Goal: Task Accomplishment & Management: Complete application form

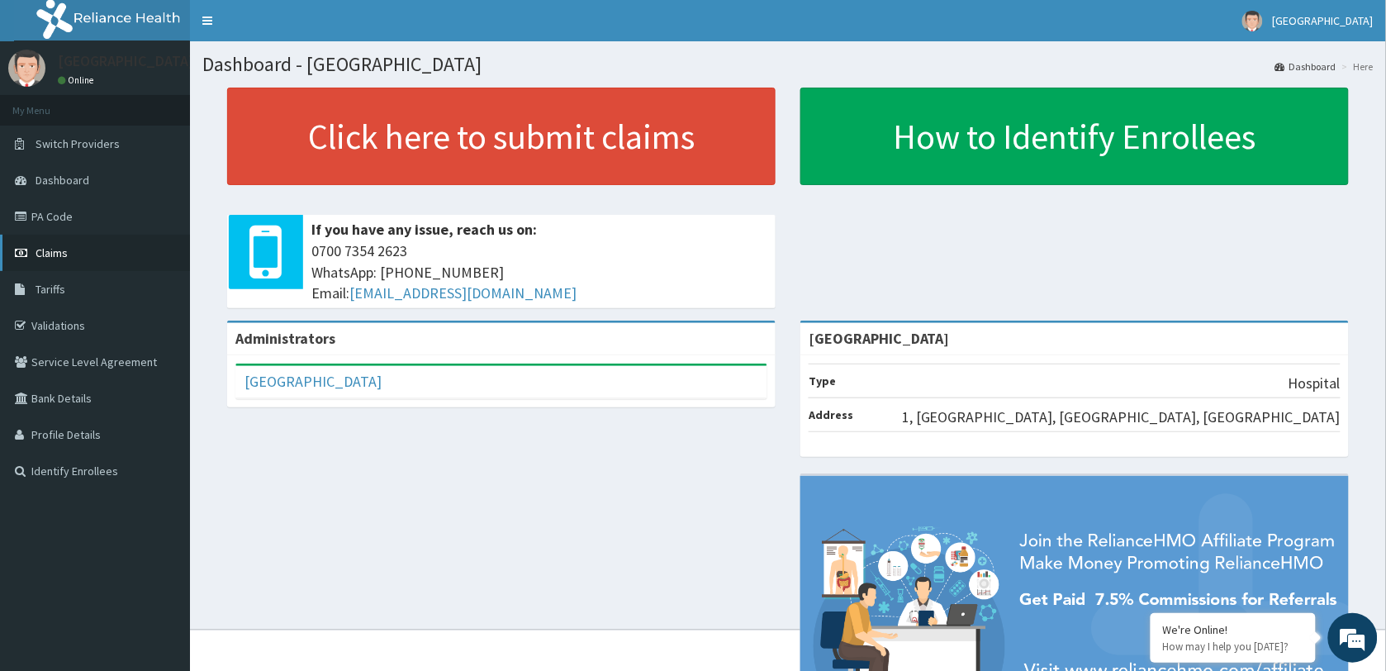
click at [52, 250] on span "Claims" at bounding box center [52, 252] width 32 height 15
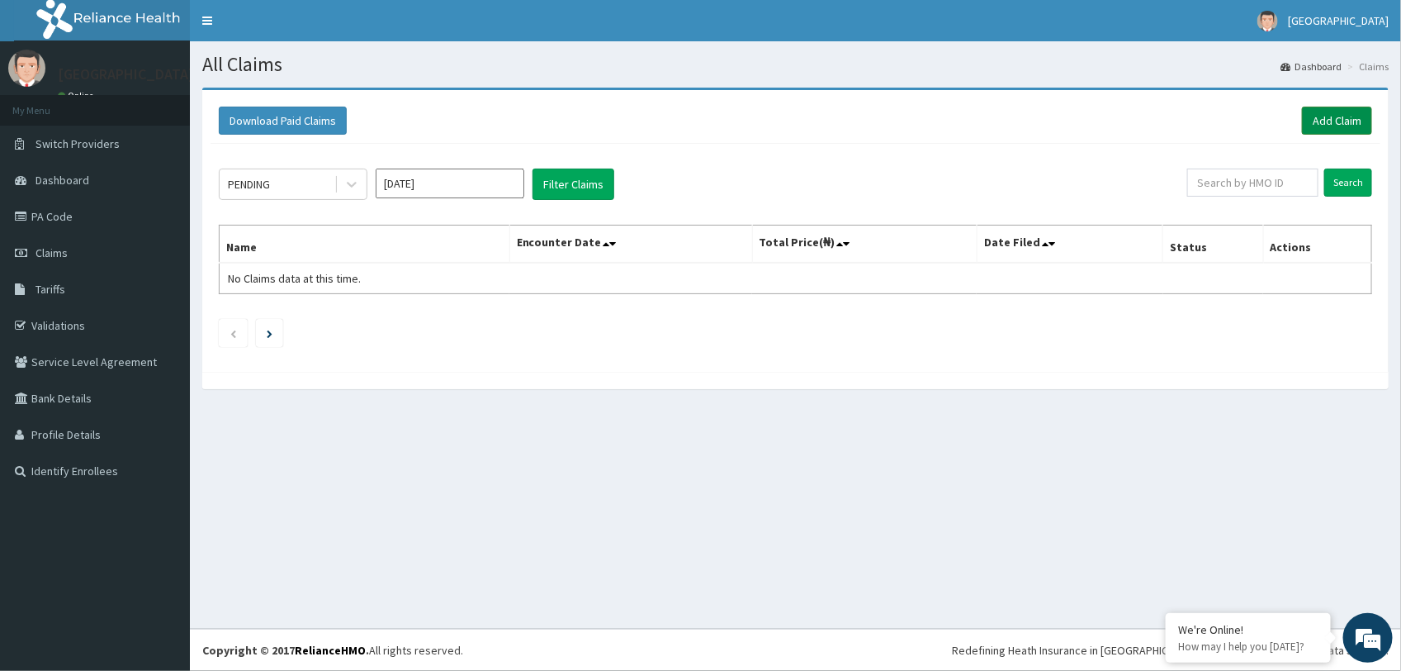
click at [1342, 116] on link "Add Claim" at bounding box center [1337, 121] width 70 height 28
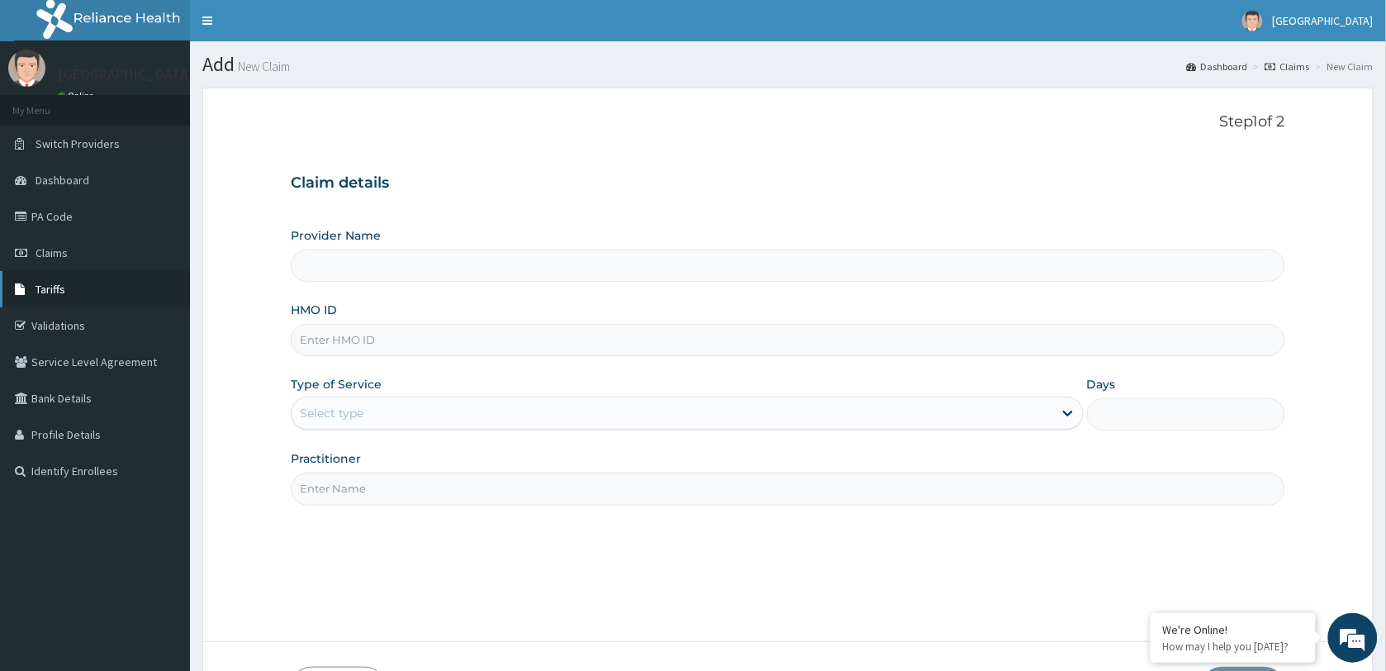
type input "[GEOGRAPHIC_DATA]"
click at [368, 335] on input "HMO ID" at bounding box center [788, 340] width 994 height 32
paste input "YSS/10108/B"
type input "YSS/10108/B"
click at [396, 409] on div "Select type" at bounding box center [672, 413] width 761 height 26
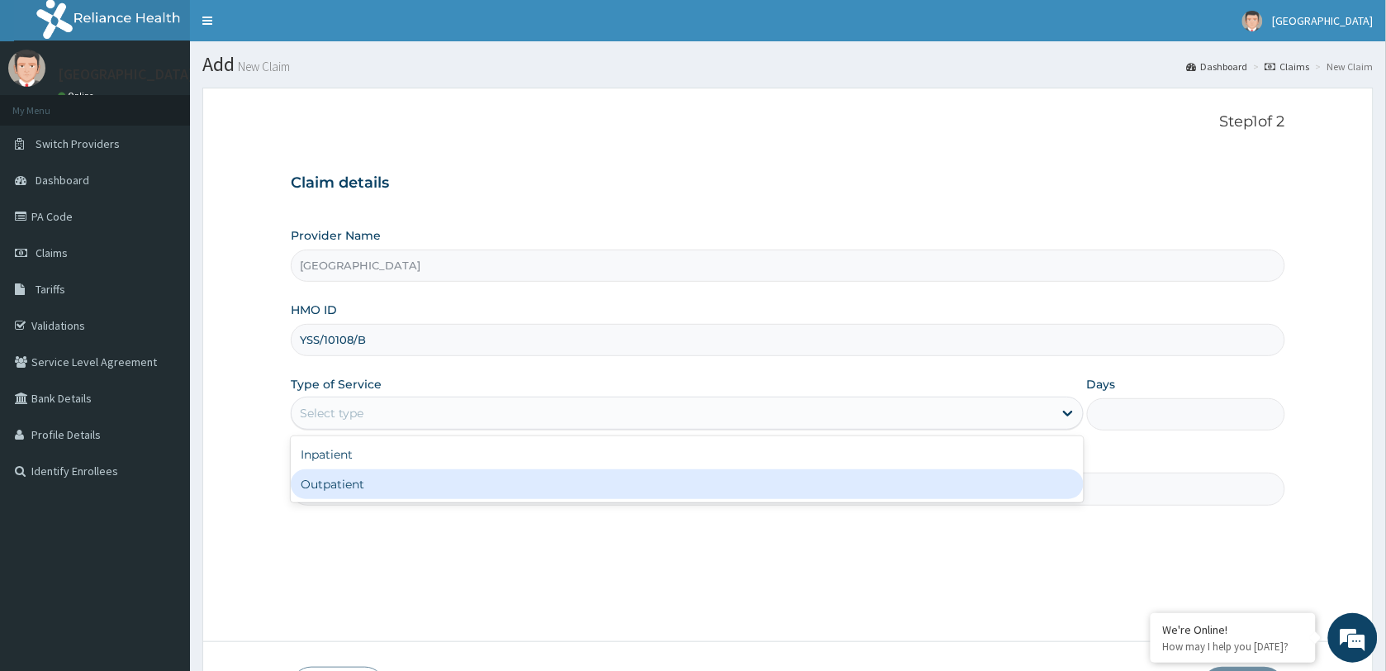
click at [398, 472] on div "Outpatient" at bounding box center [687, 484] width 793 height 30
type input "1"
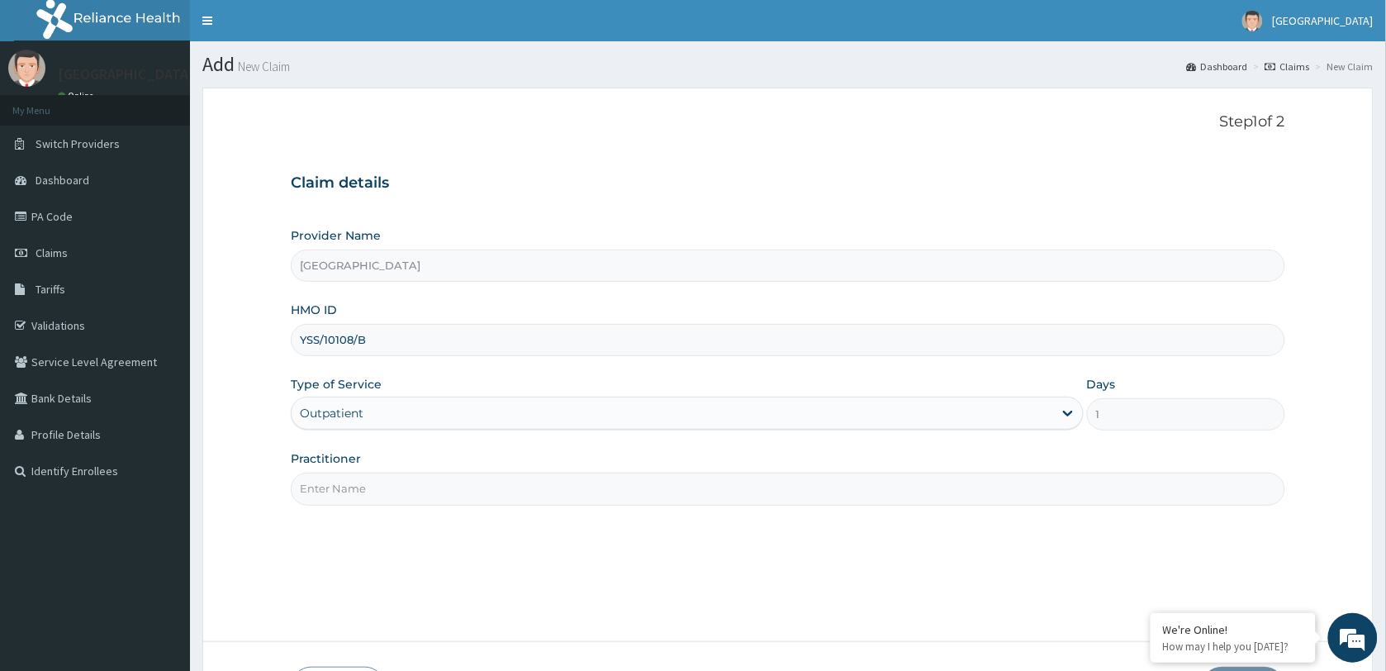
click at [398, 472] on div "Practitioner" at bounding box center [788, 477] width 994 height 55
click at [395, 479] on input "Practitioner" at bounding box center [788, 488] width 994 height 32
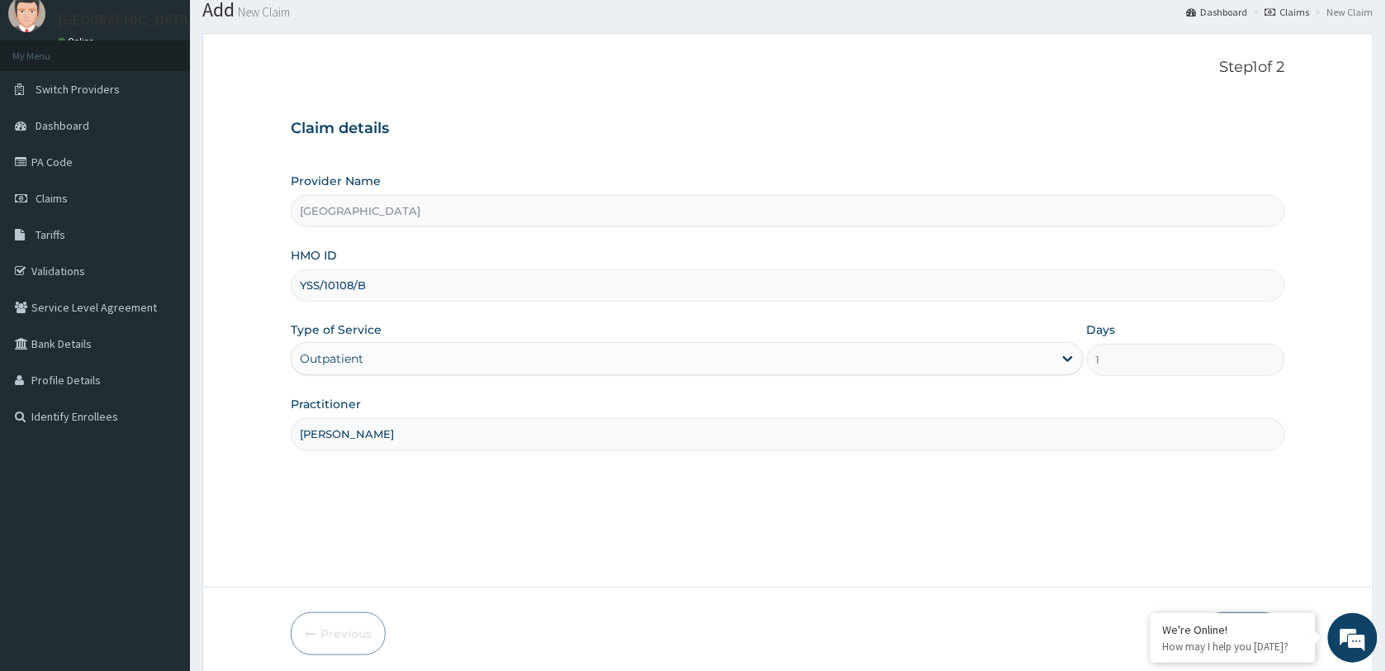
scroll to position [120, 0]
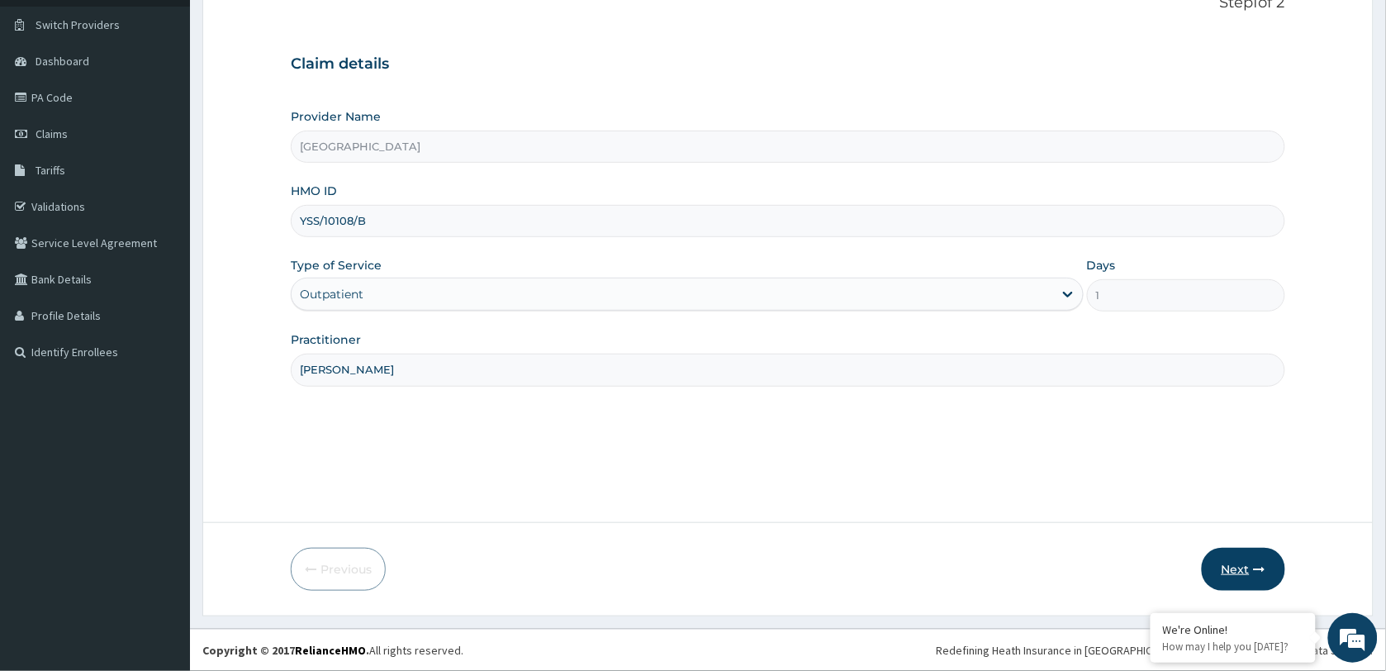
type input "[PERSON_NAME]"
click at [1239, 567] on button "Next" at bounding box center [1243, 569] width 83 height 43
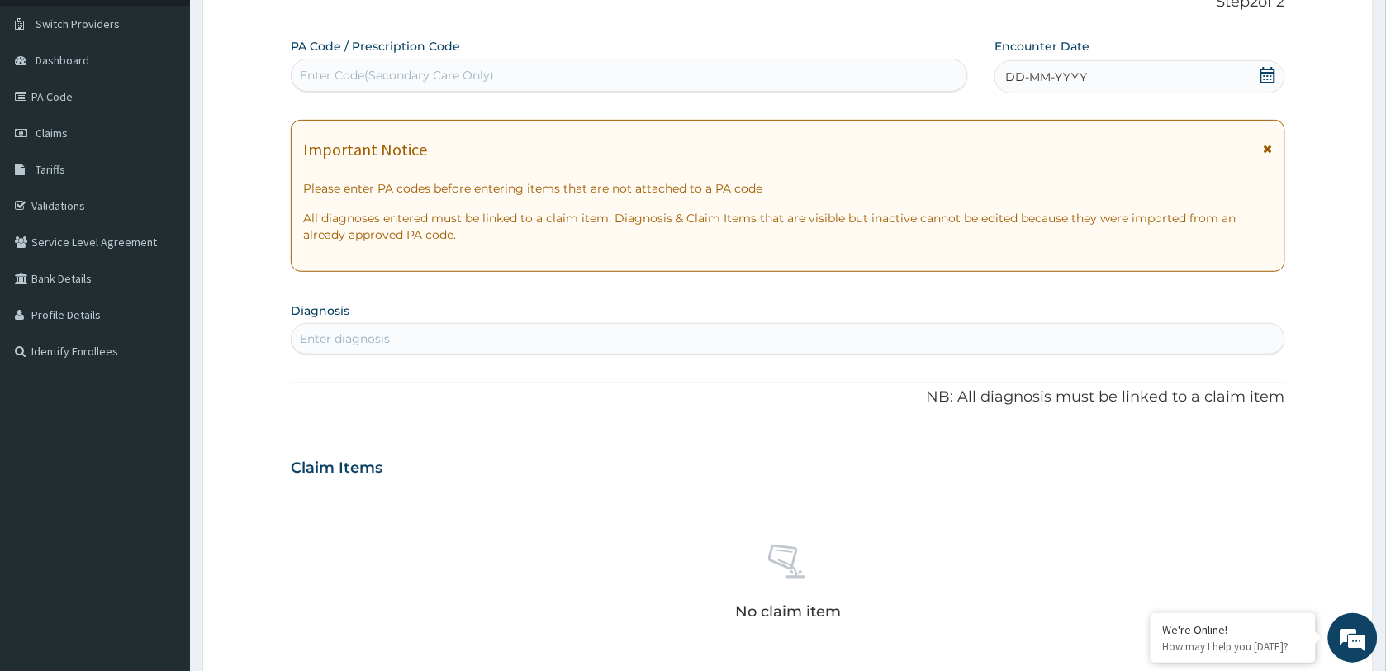
click at [1273, 70] on icon at bounding box center [1267, 75] width 15 height 17
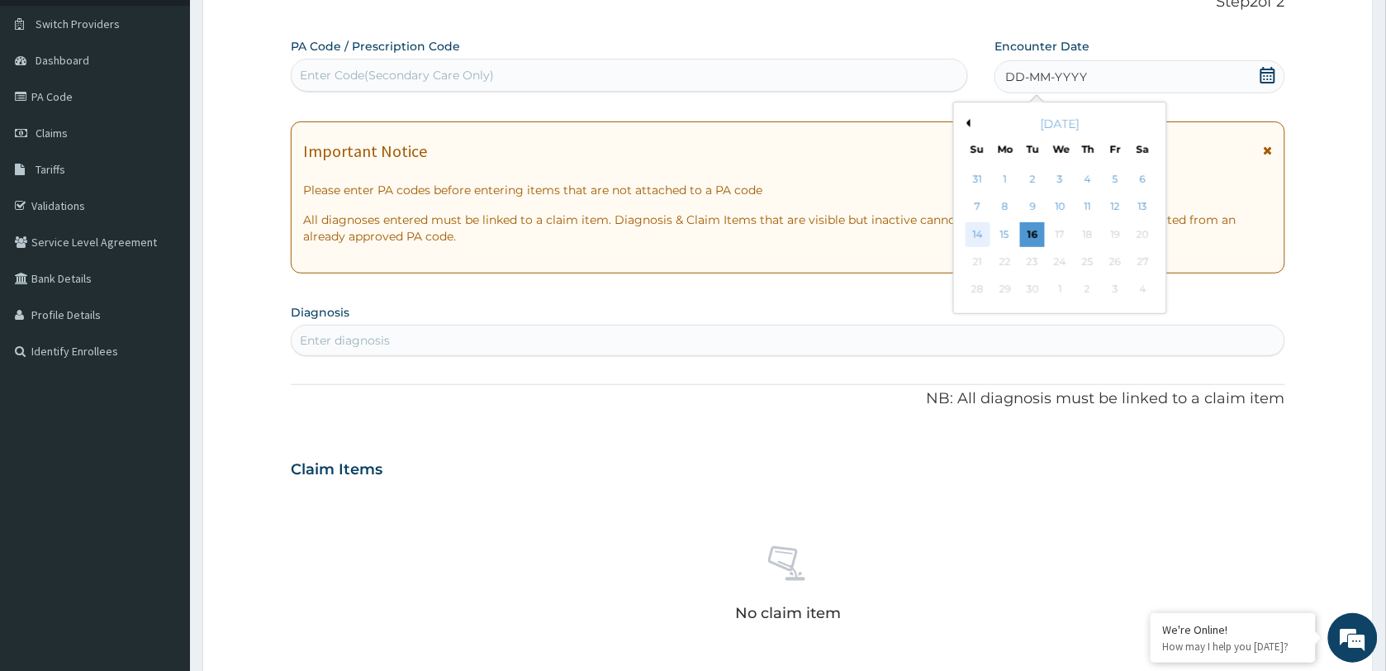
click at [979, 236] on div "14" at bounding box center [977, 234] width 25 height 25
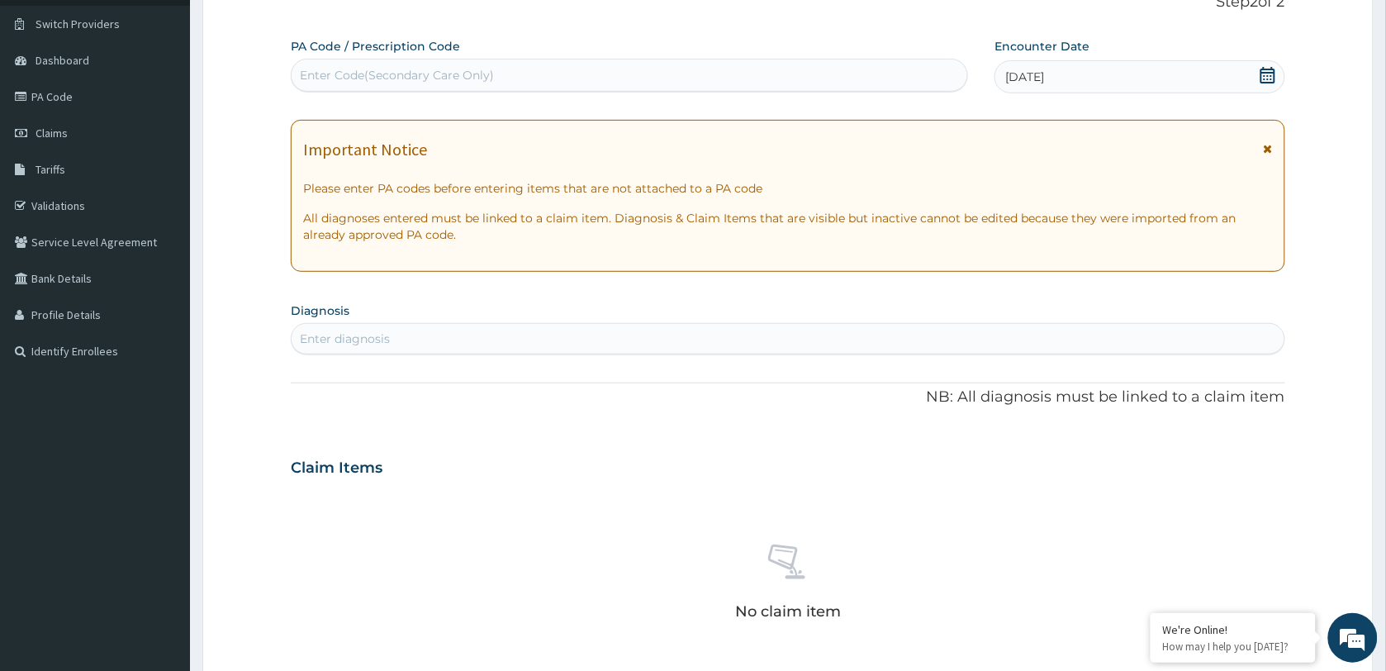
drag, startPoint x: 1112, startPoint y: 40, endPoint x: 999, endPoint y: 104, distance: 129.5
click at [1112, 40] on div "Encounter Date [DATE]" at bounding box center [1139, 65] width 290 height 55
click at [510, 330] on div "Enter diagnosis" at bounding box center [788, 338] width 993 height 26
type input "[MEDICAL_DATA]"
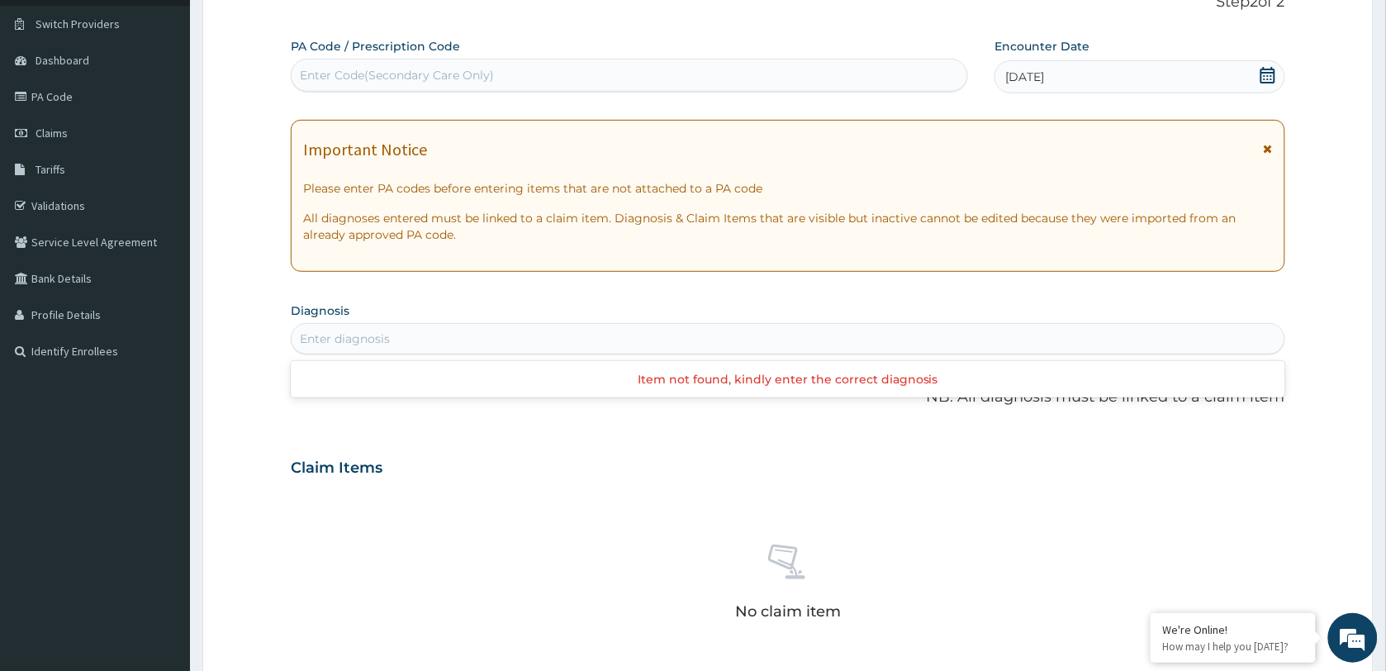
click at [396, 332] on div "Enter diagnosis" at bounding box center [788, 338] width 993 height 26
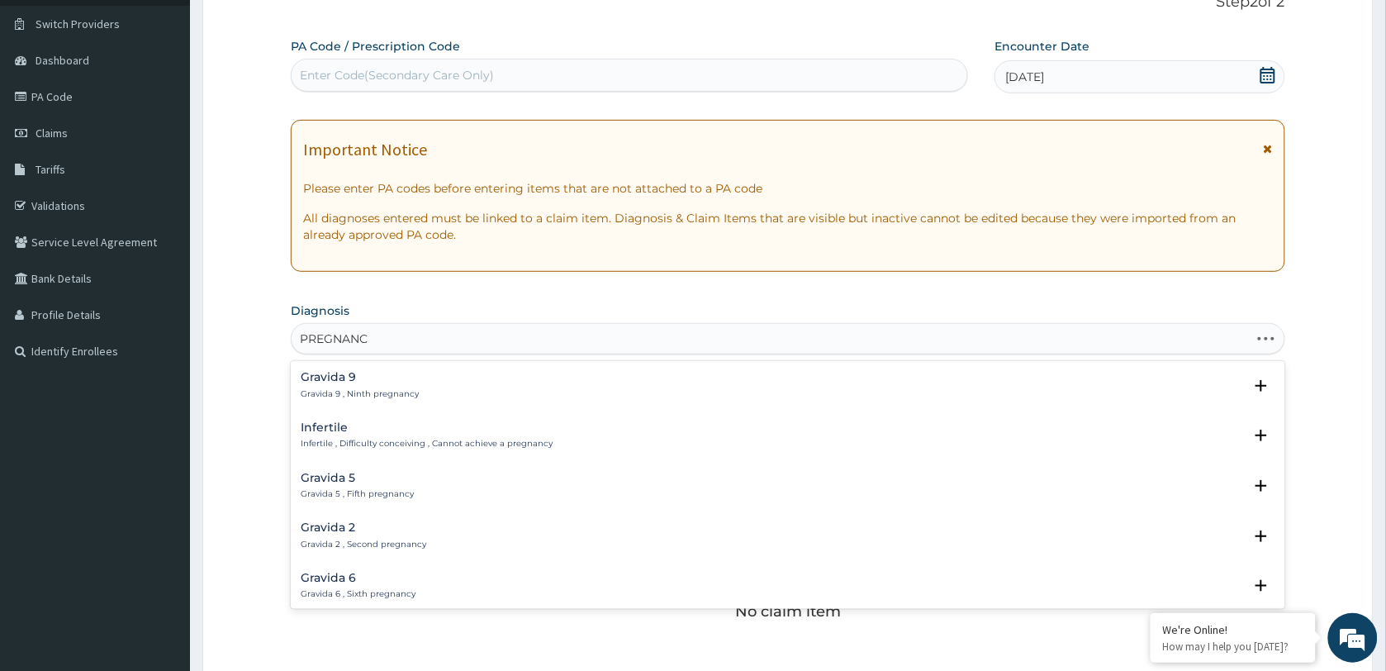
type input "PREGNANCY"
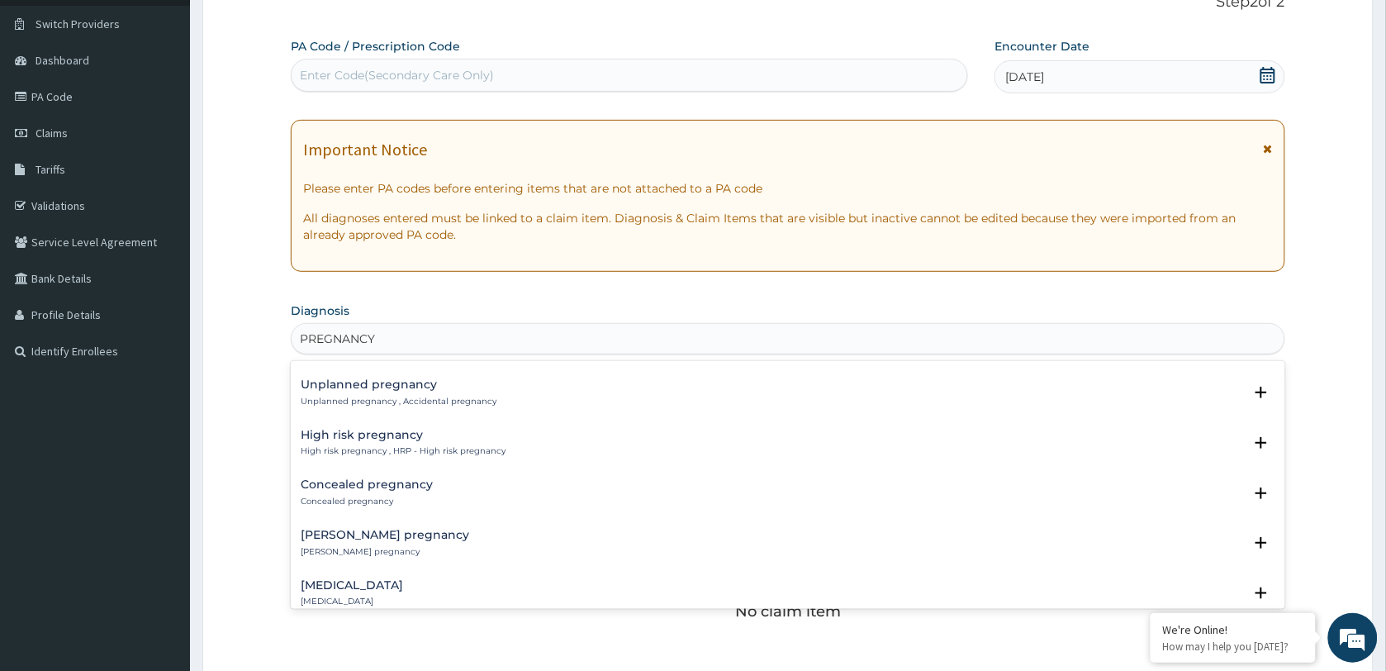
scroll to position [2275, 0]
click at [415, 329] on div "PREGNANCY" at bounding box center [788, 338] width 993 height 26
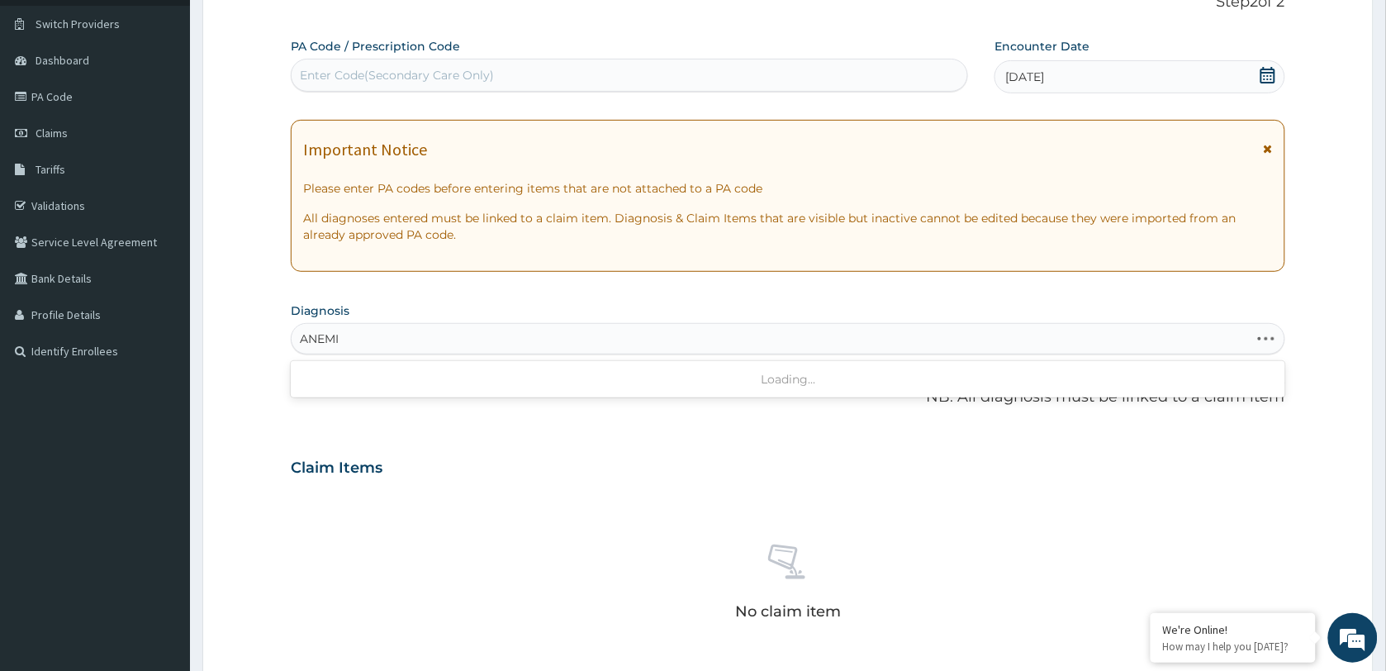
type input "[MEDICAL_DATA]"
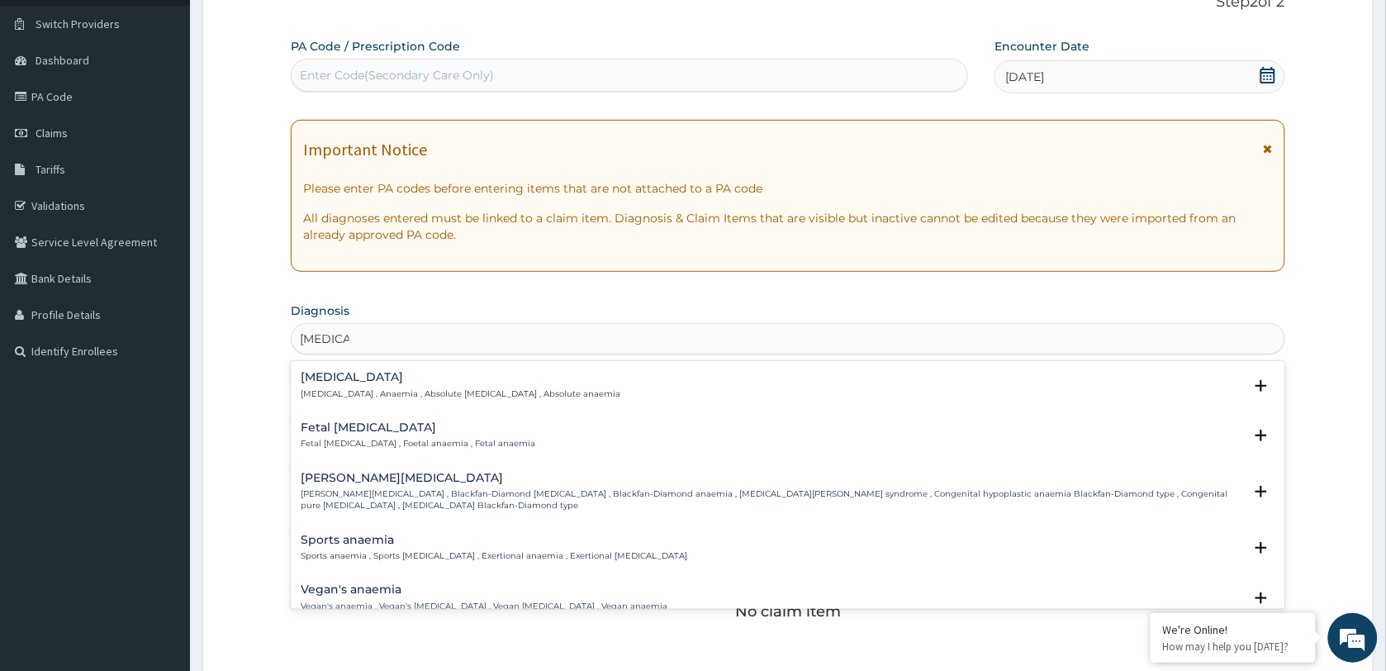
click at [394, 389] on p "[MEDICAL_DATA] , Anaemia , Absolute [MEDICAL_DATA] , Absolute anaemia" at bounding box center [461, 394] width 320 height 12
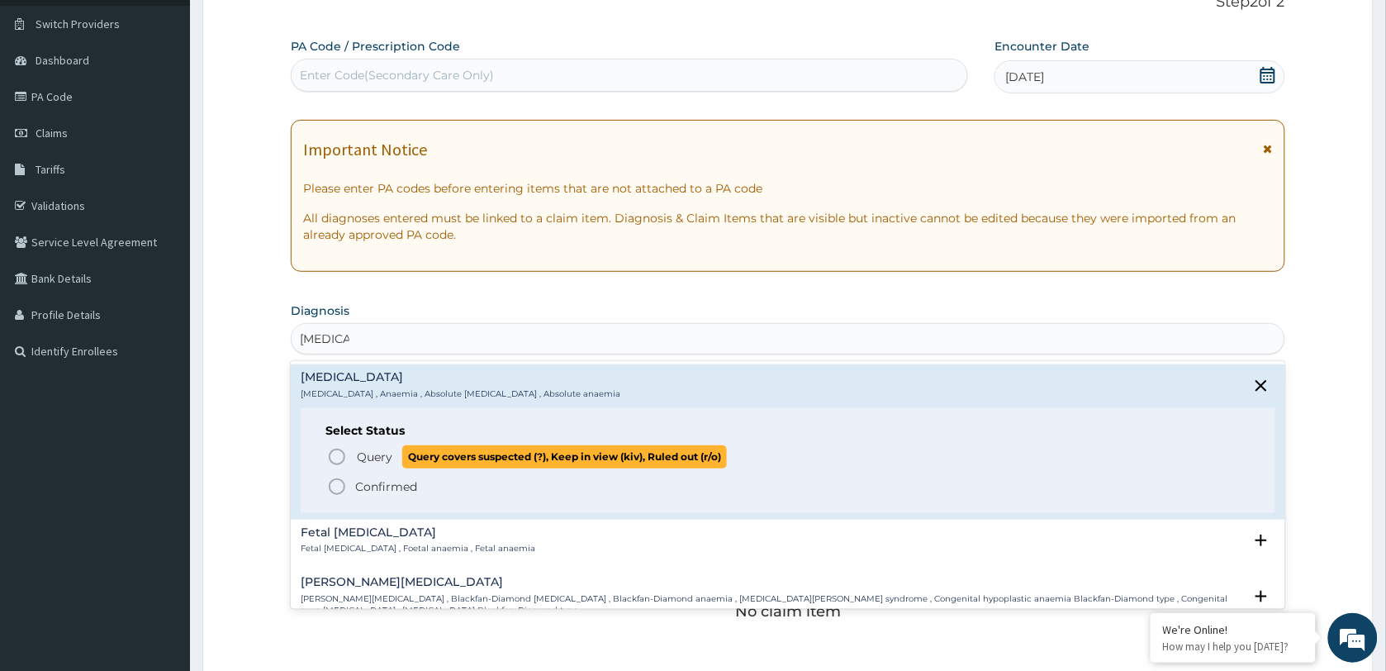
click at [374, 458] on span "Query" at bounding box center [375, 456] width 36 height 17
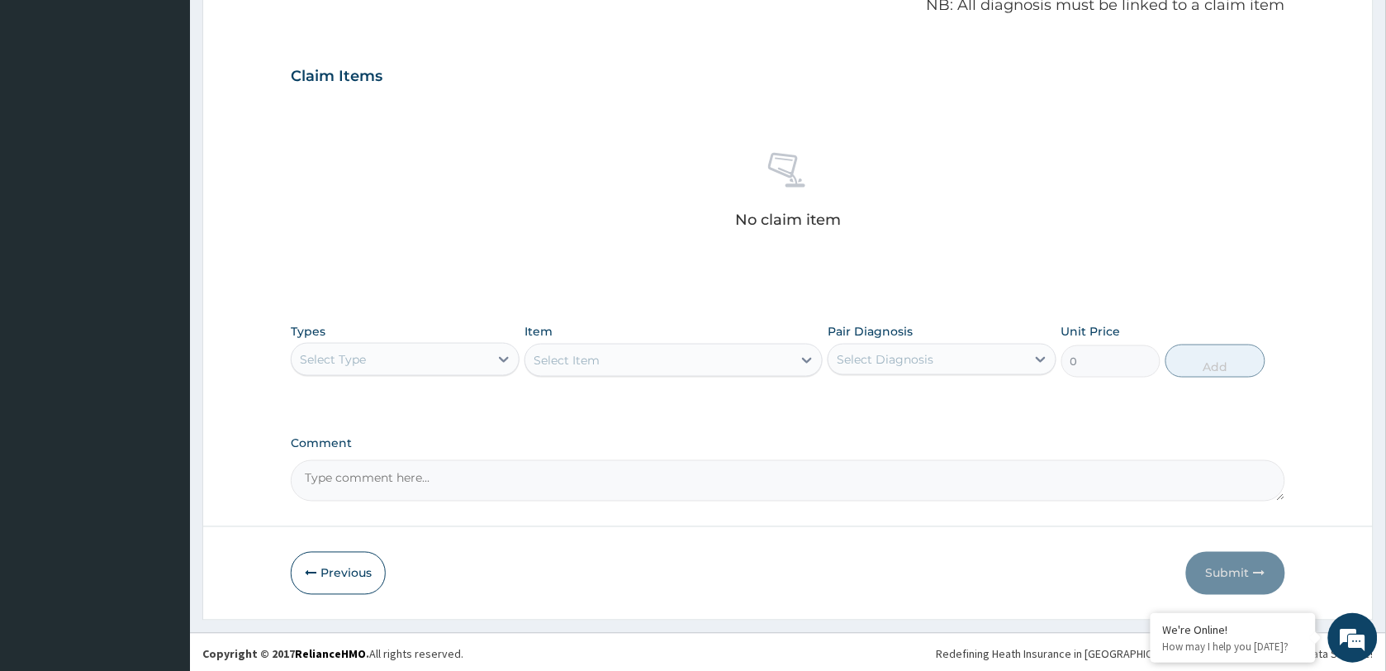
scroll to position [521, 0]
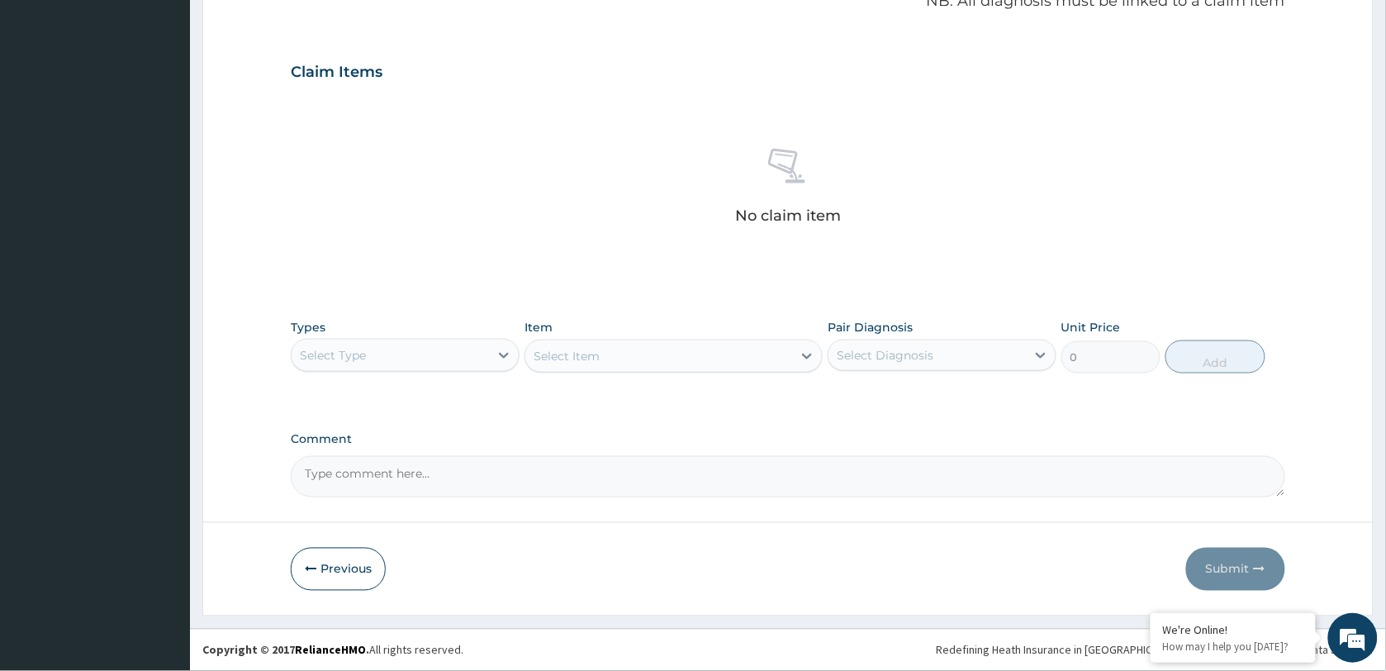
click at [434, 357] on div "Select Type" at bounding box center [390, 355] width 197 height 26
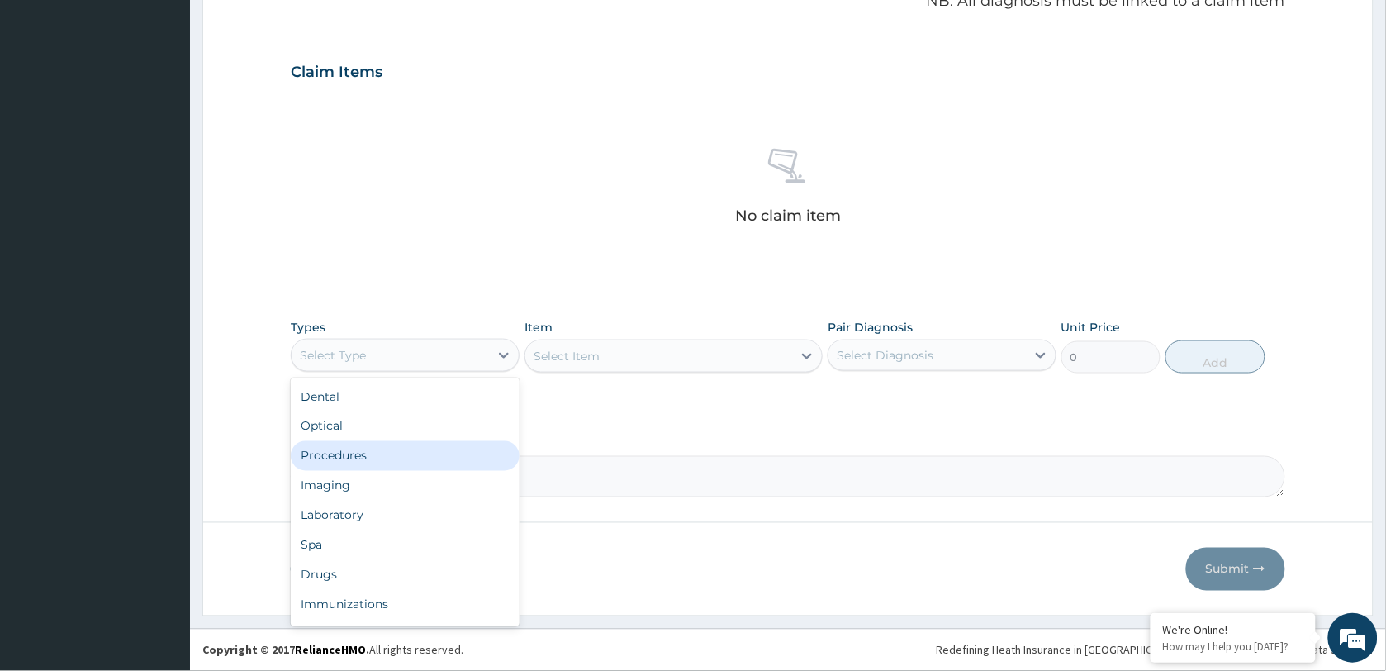
click at [397, 456] on div "Procedures" at bounding box center [405, 456] width 229 height 30
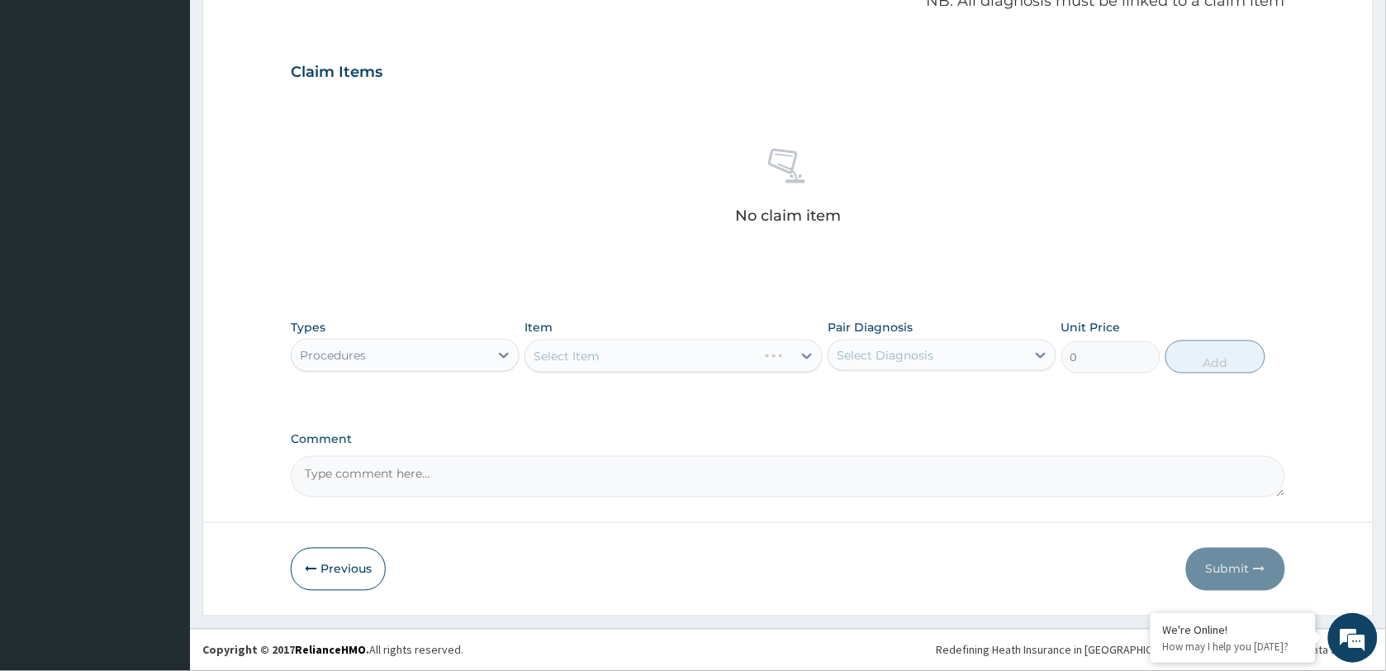
click at [625, 364] on div "Select Item" at bounding box center [673, 355] width 298 height 33
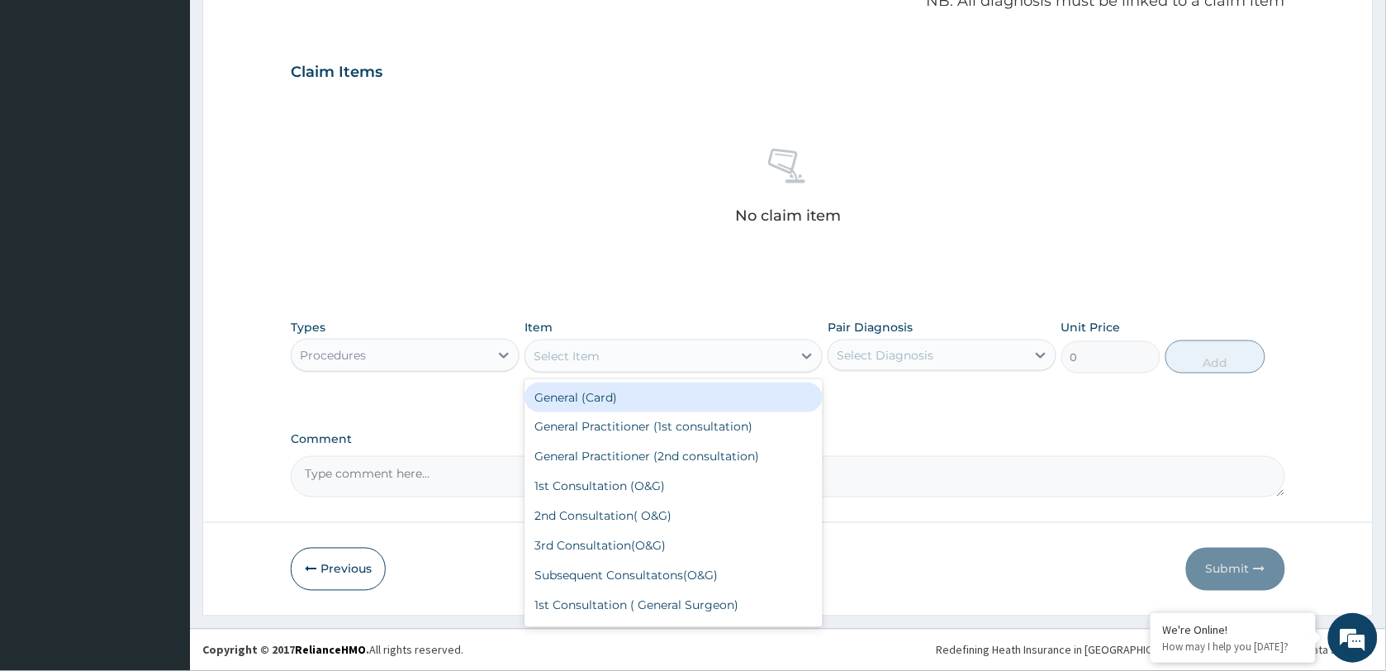
click at [625, 364] on div "Select Item" at bounding box center [658, 356] width 267 height 26
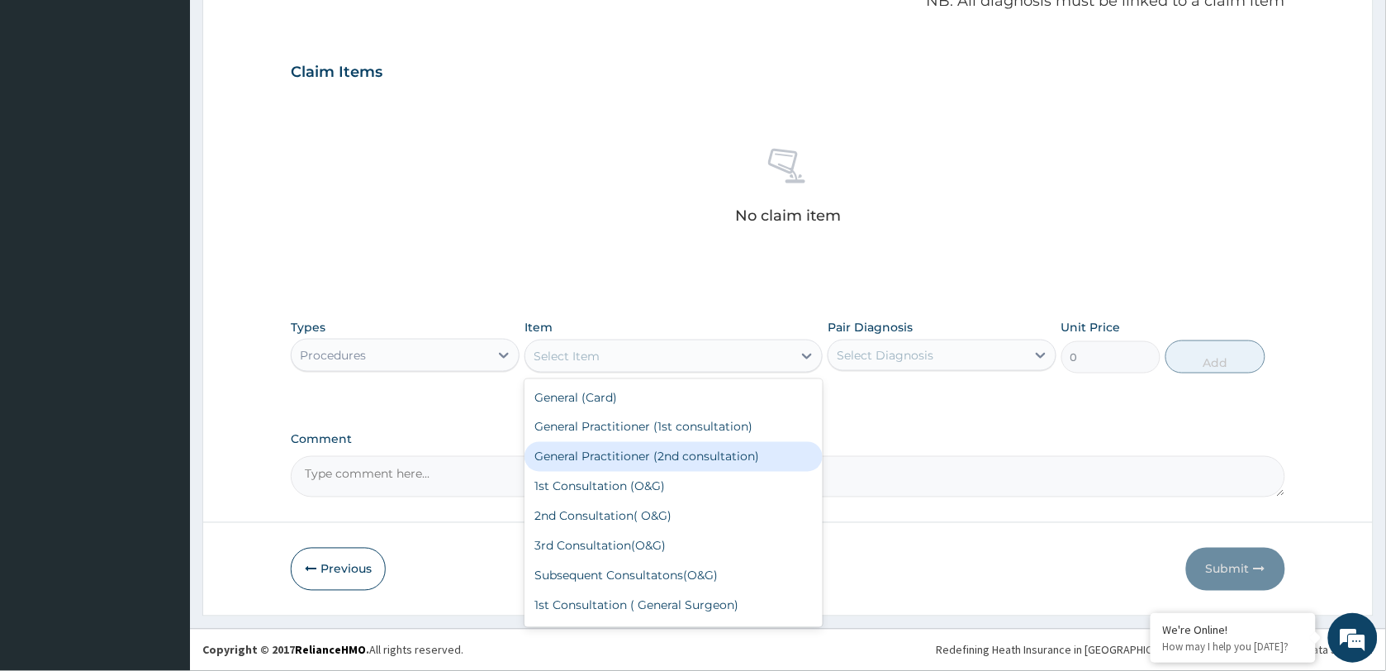
click at [648, 452] on div "General Practitioner (2nd consultation)" at bounding box center [673, 457] width 298 height 30
type input "1000"
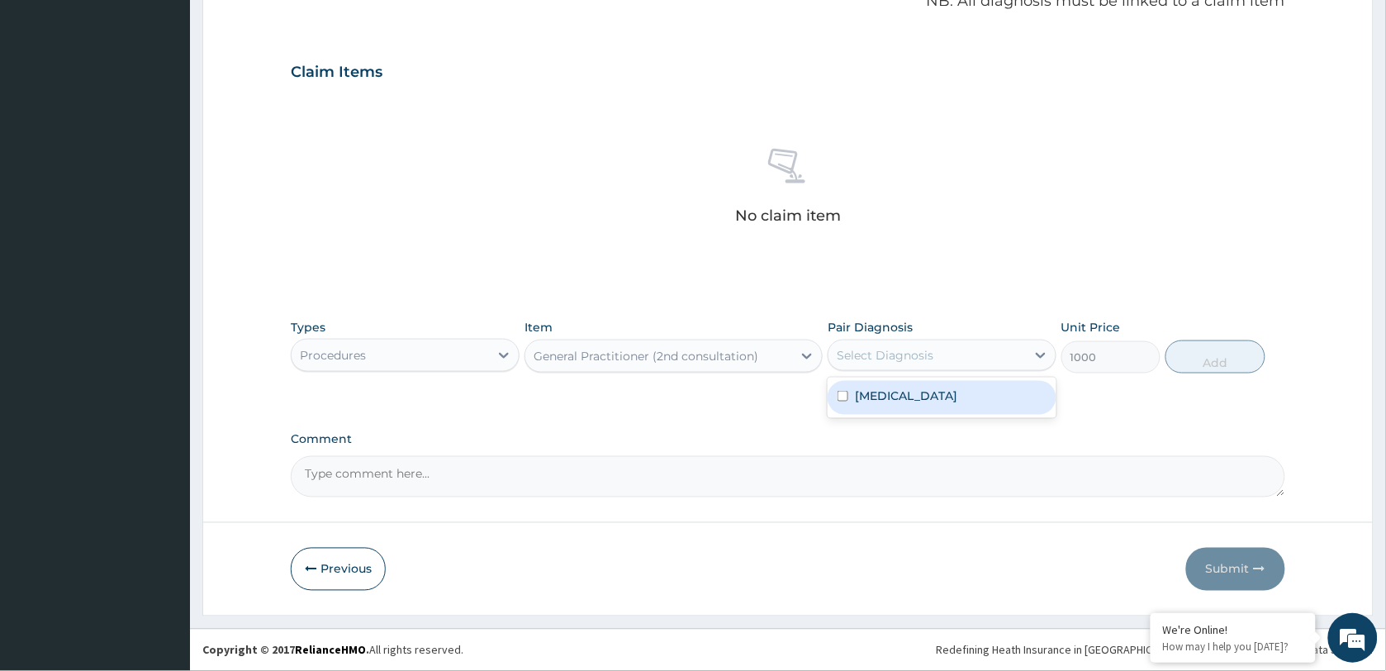
click at [914, 359] on div "Select Diagnosis" at bounding box center [885, 355] width 97 height 17
click at [910, 389] on div "[MEDICAL_DATA]" at bounding box center [941, 398] width 229 height 34
checkbox input "true"
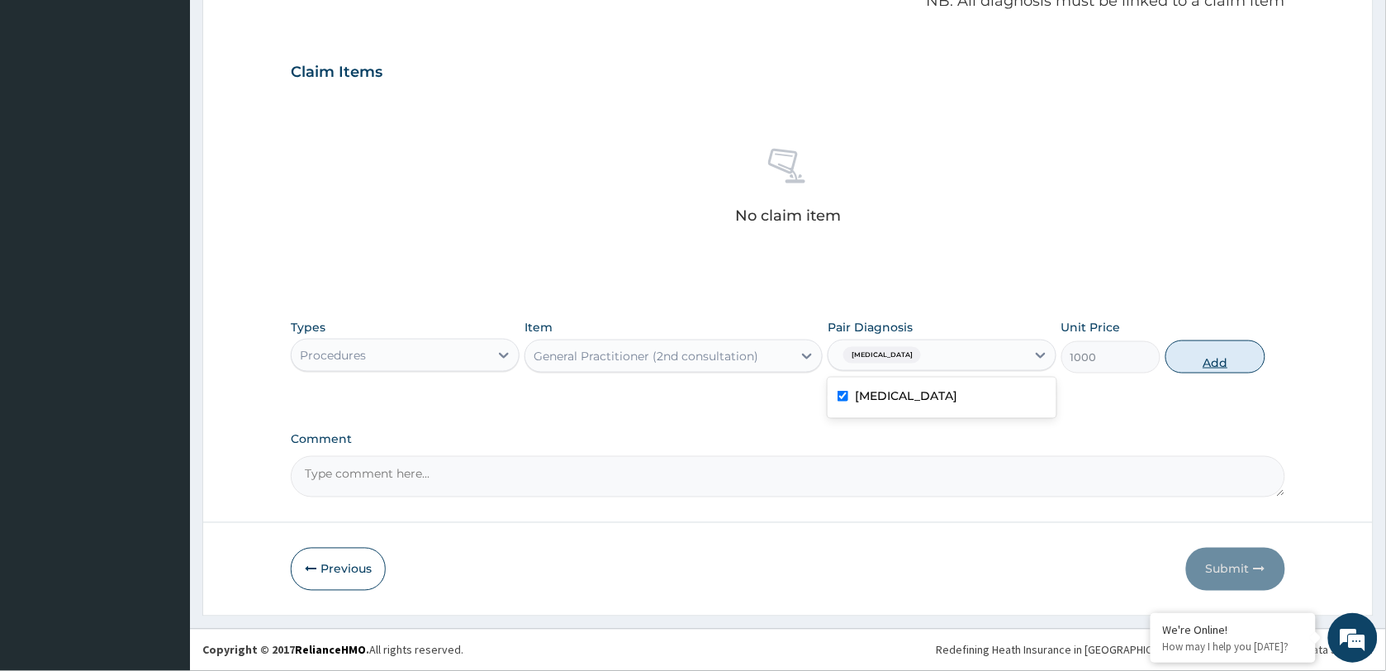
click at [1218, 359] on button "Add" at bounding box center [1214, 356] width 99 height 33
type input "0"
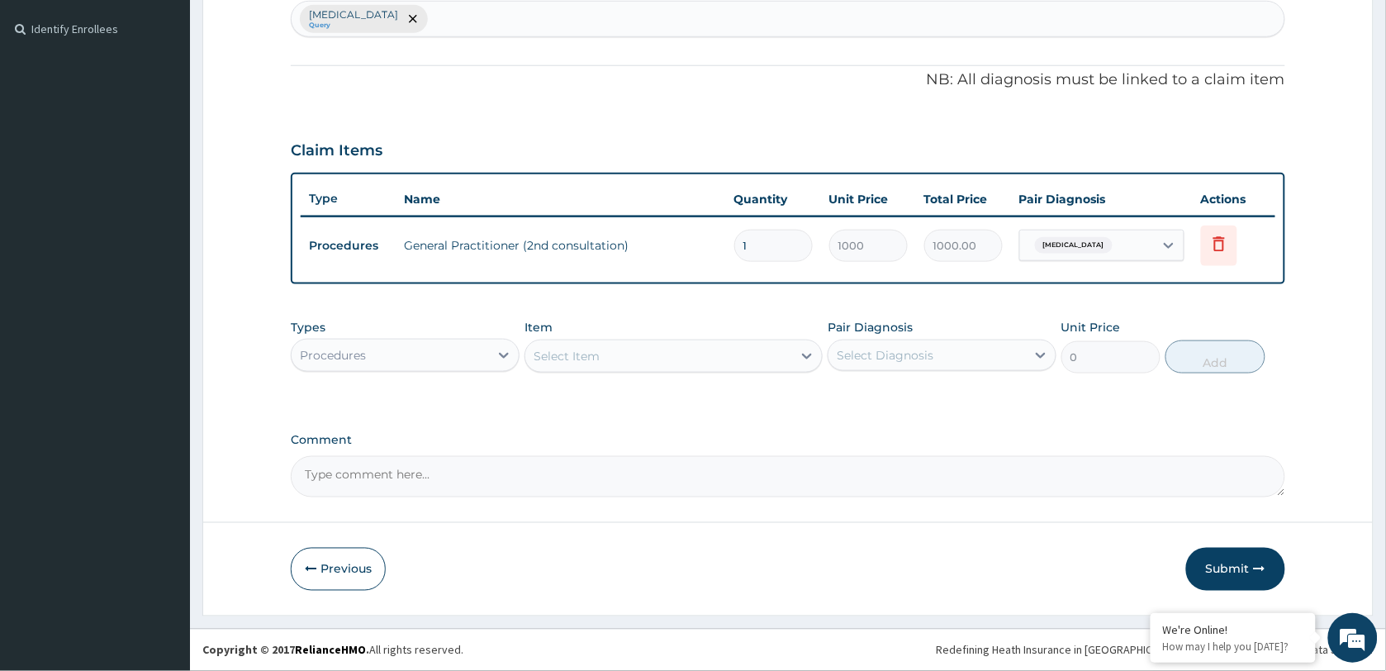
scroll to position [440, 0]
click at [367, 360] on div "Procedures" at bounding box center [390, 357] width 197 height 26
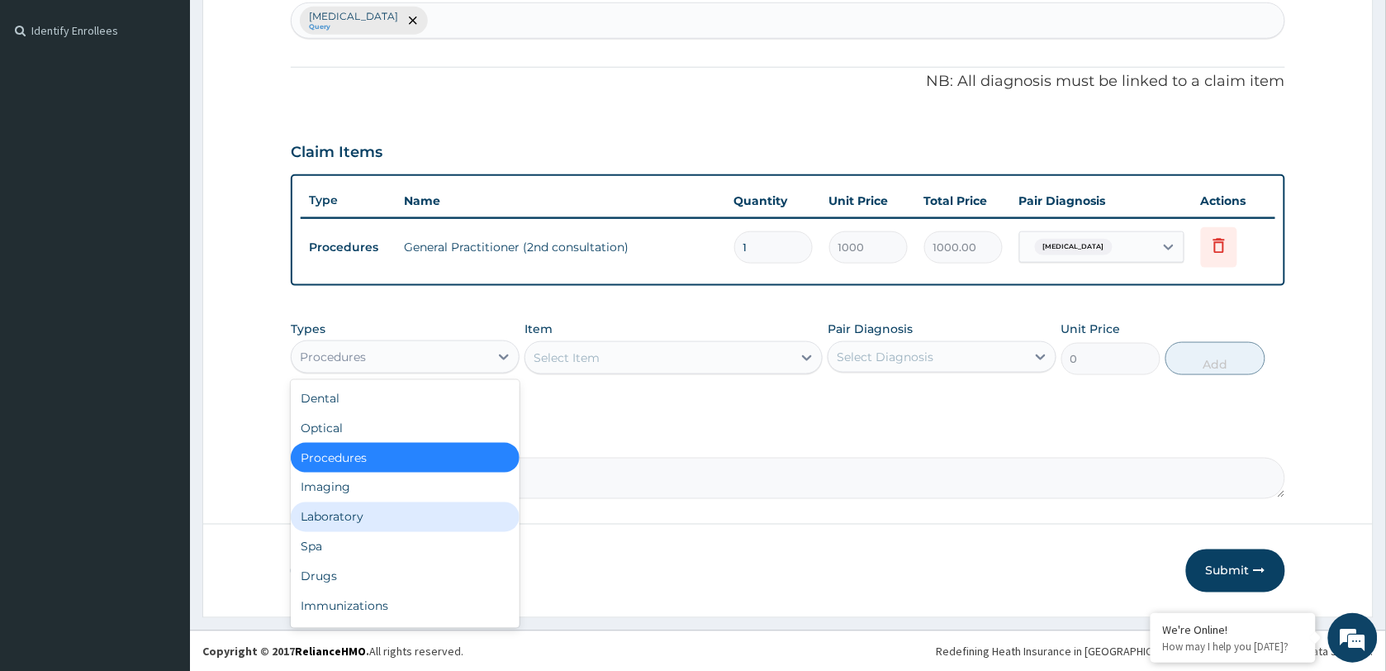
click at [372, 520] on div "Laboratory" at bounding box center [405, 517] width 229 height 30
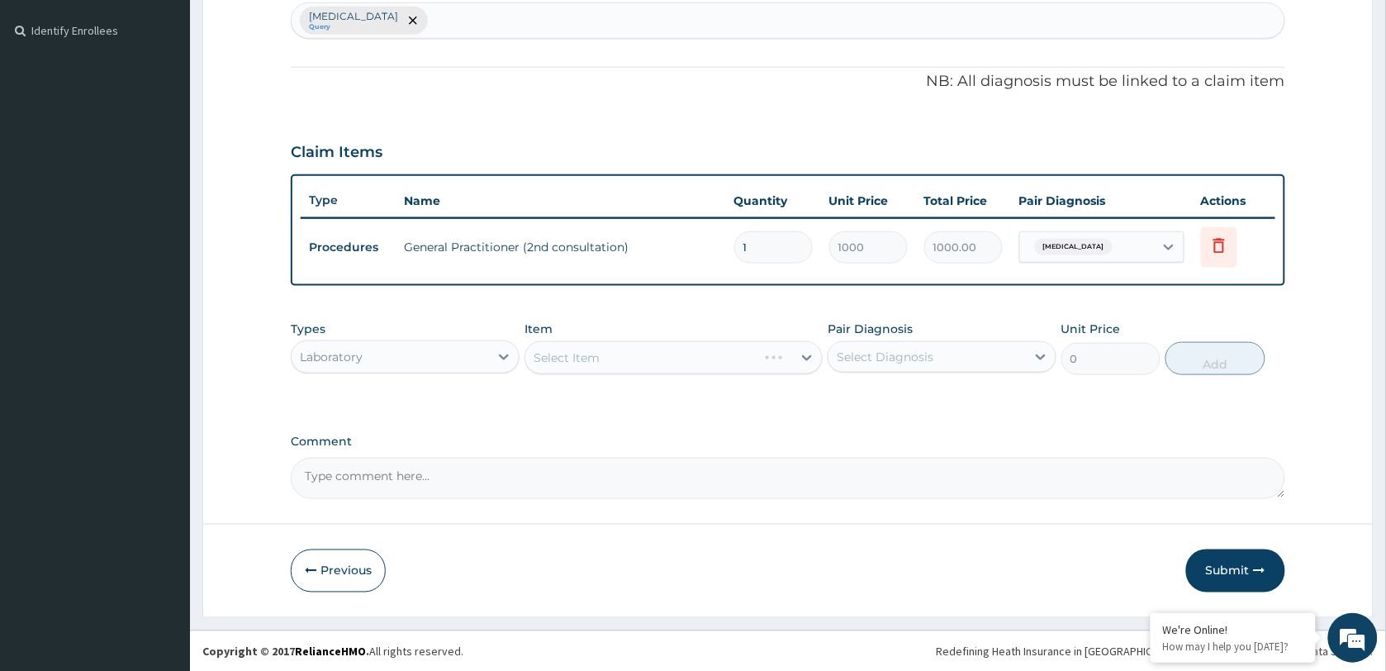
click at [604, 355] on div "Select Item" at bounding box center [673, 357] width 298 height 33
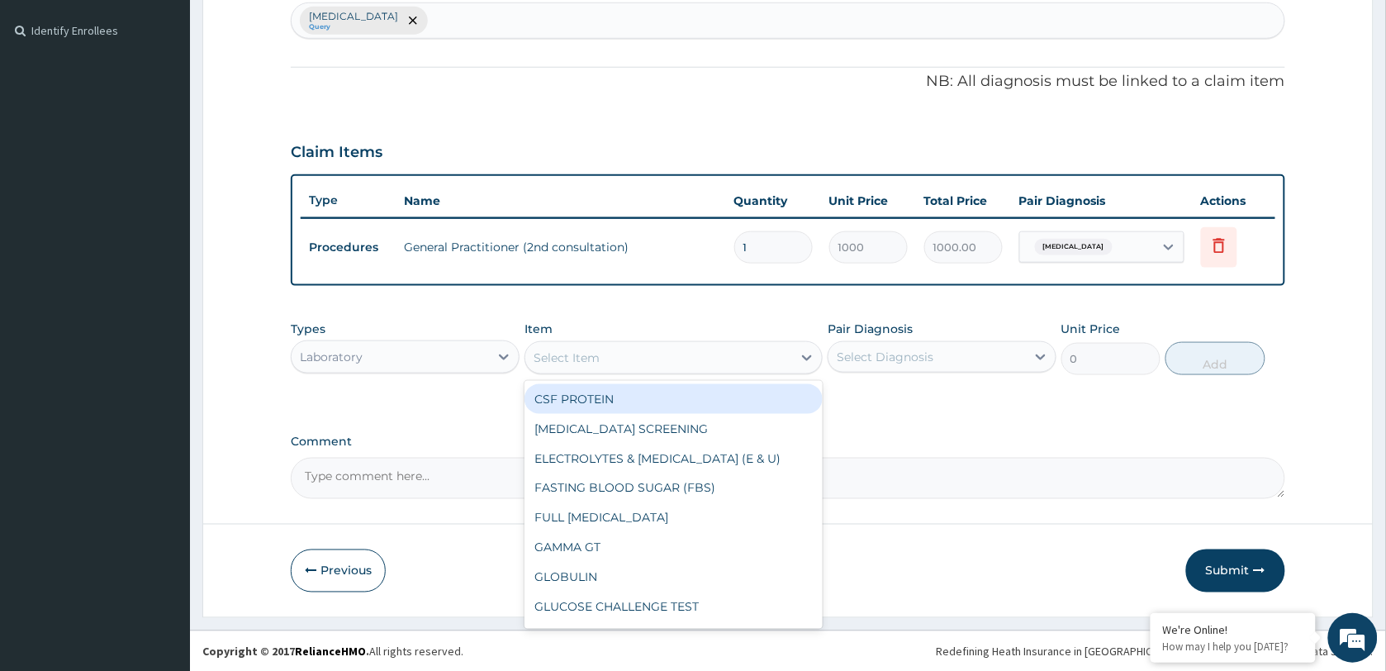
click at [604, 355] on div "Select Item" at bounding box center [658, 357] width 267 height 26
type input "FBC"
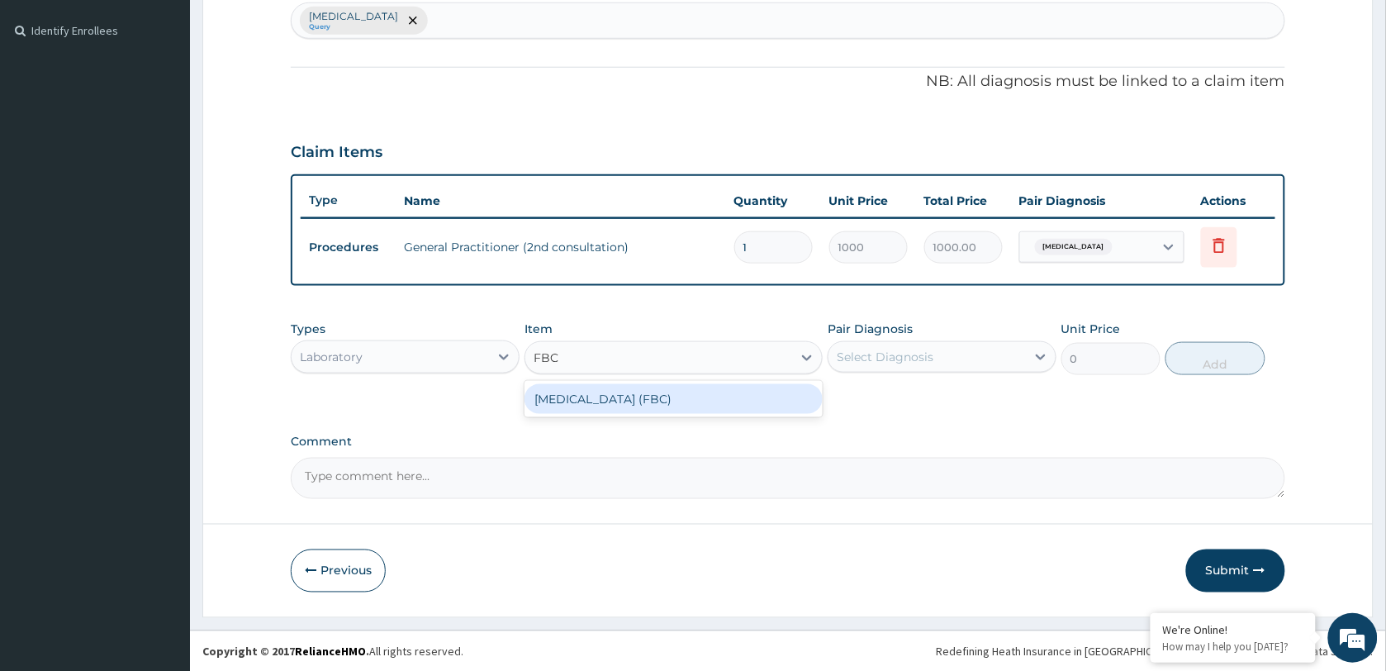
click at [650, 397] on div "[MEDICAL_DATA] (FBC)" at bounding box center [673, 399] width 298 height 30
type input "4500"
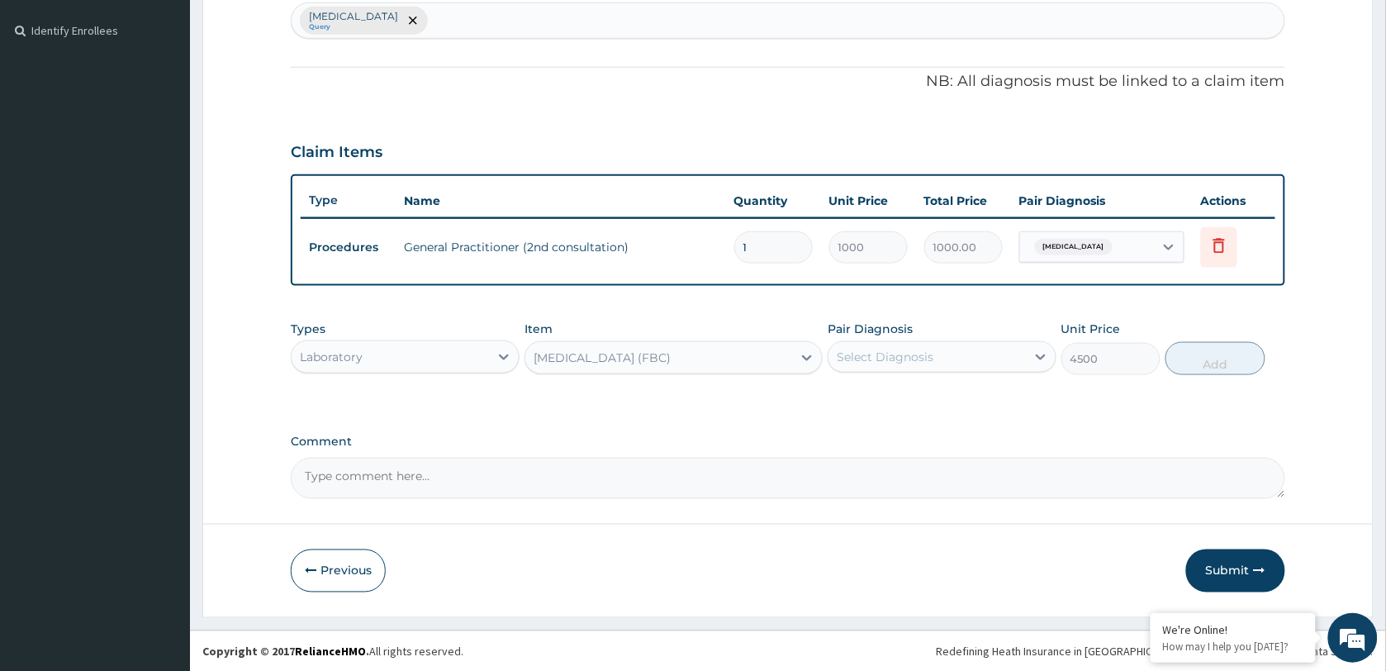
click at [946, 349] on div "Select Diagnosis" at bounding box center [926, 357] width 197 height 26
click at [925, 401] on div "[MEDICAL_DATA]" at bounding box center [941, 399] width 229 height 34
checkbox input "true"
click at [1199, 360] on button "Add" at bounding box center [1214, 358] width 99 height 33
type input "0"
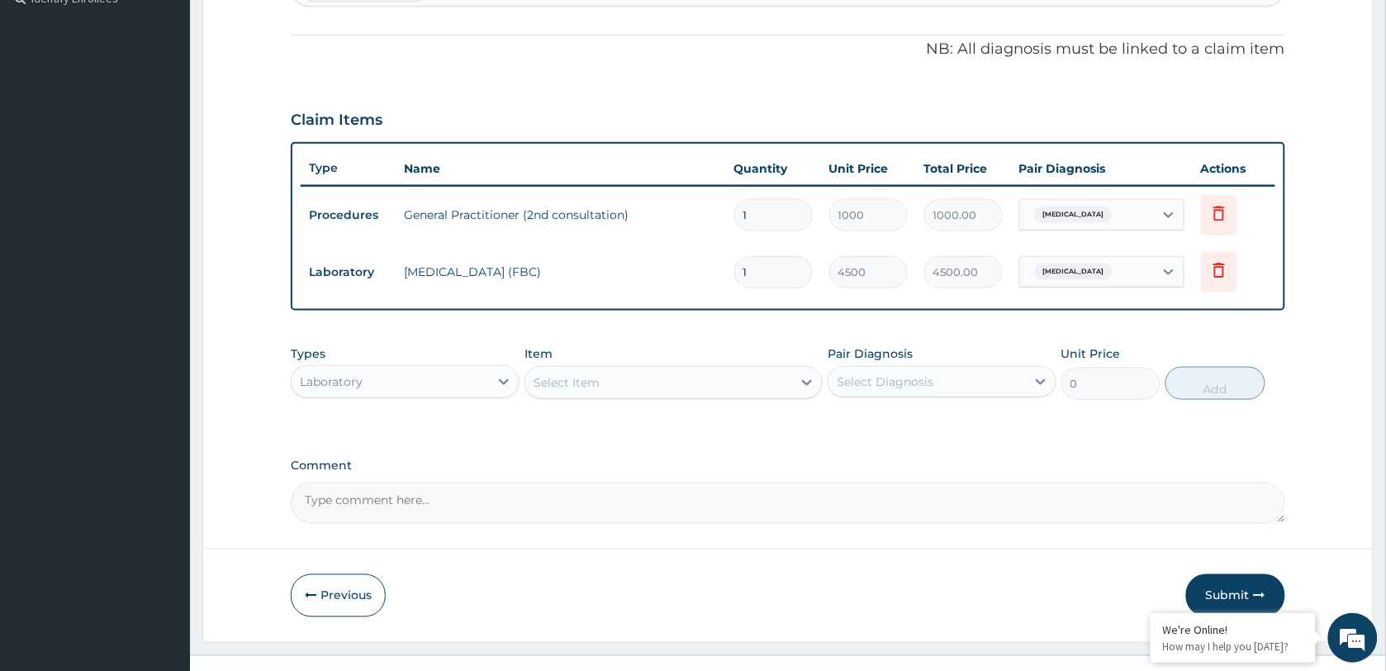
scroll to position [497, 0]
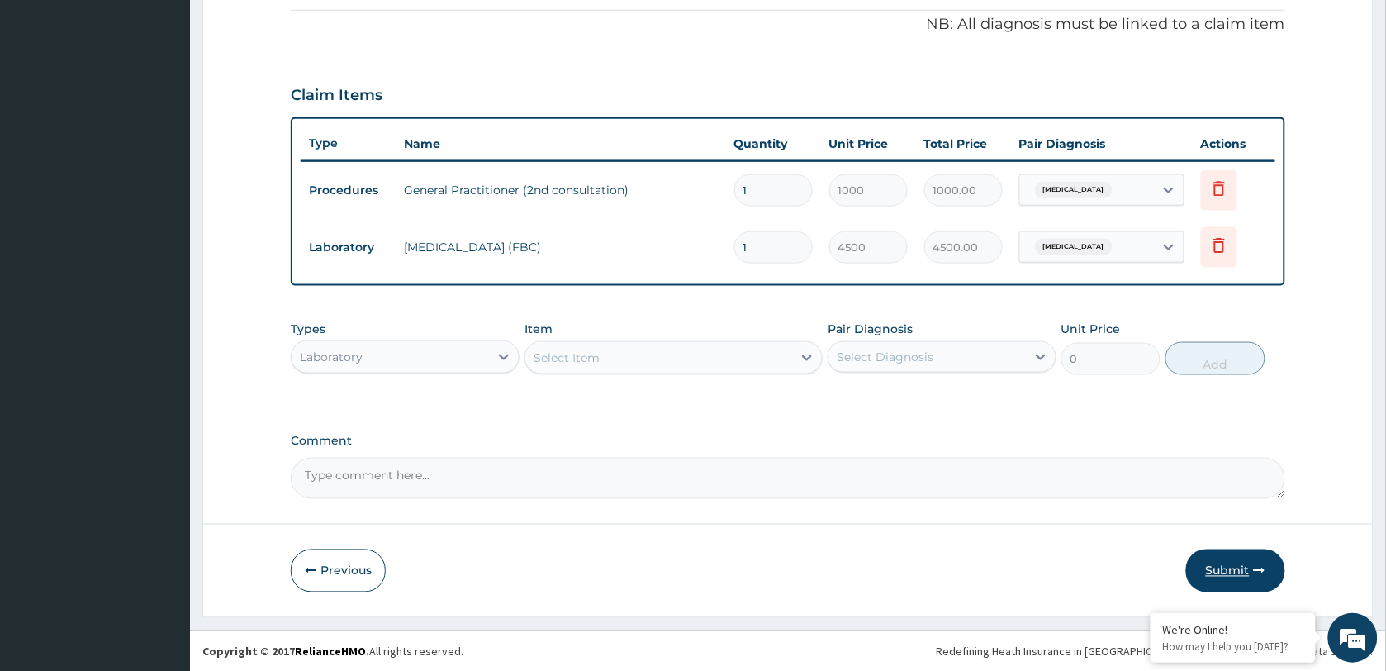
click at [1224, 566] on button "Submit" at bounding box center [1235, 570] width 99 height 43
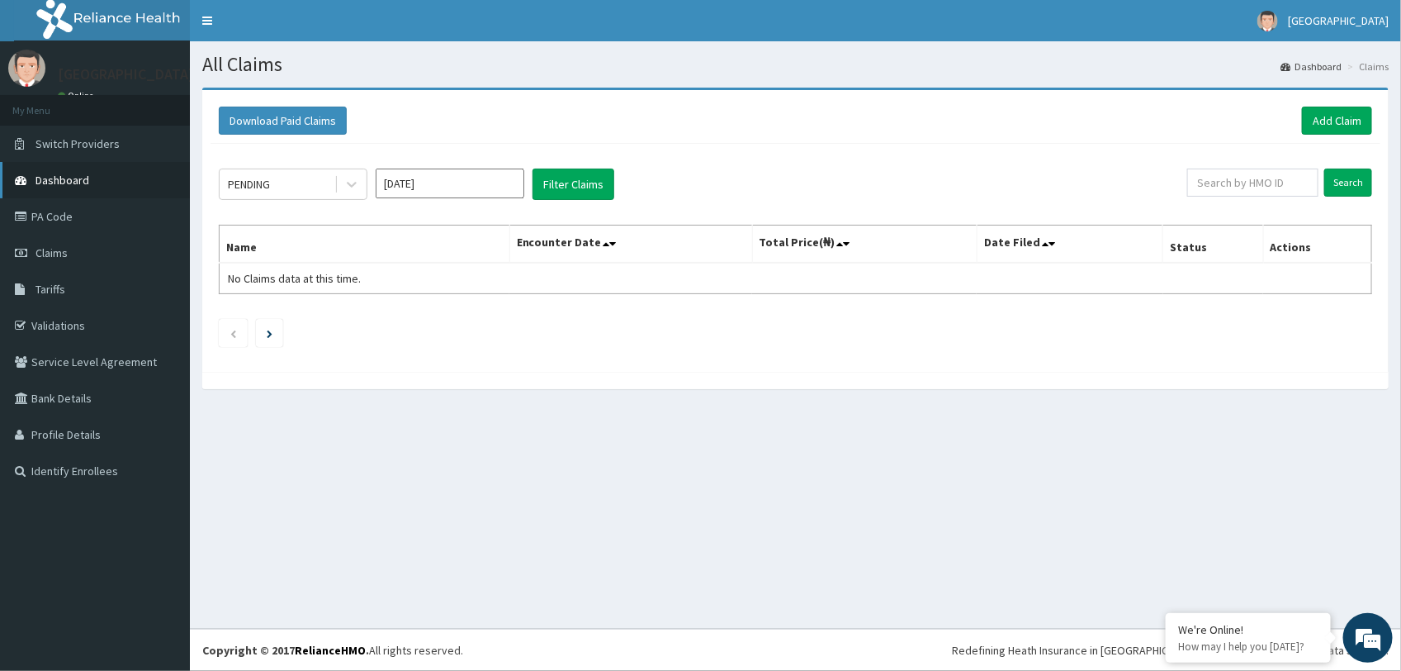
click at [48, 173] on span "Dashboard" at bounding box center [63, 180] width 54 height 15
